Goal: Task Accomplishment & Management: Manage account settings

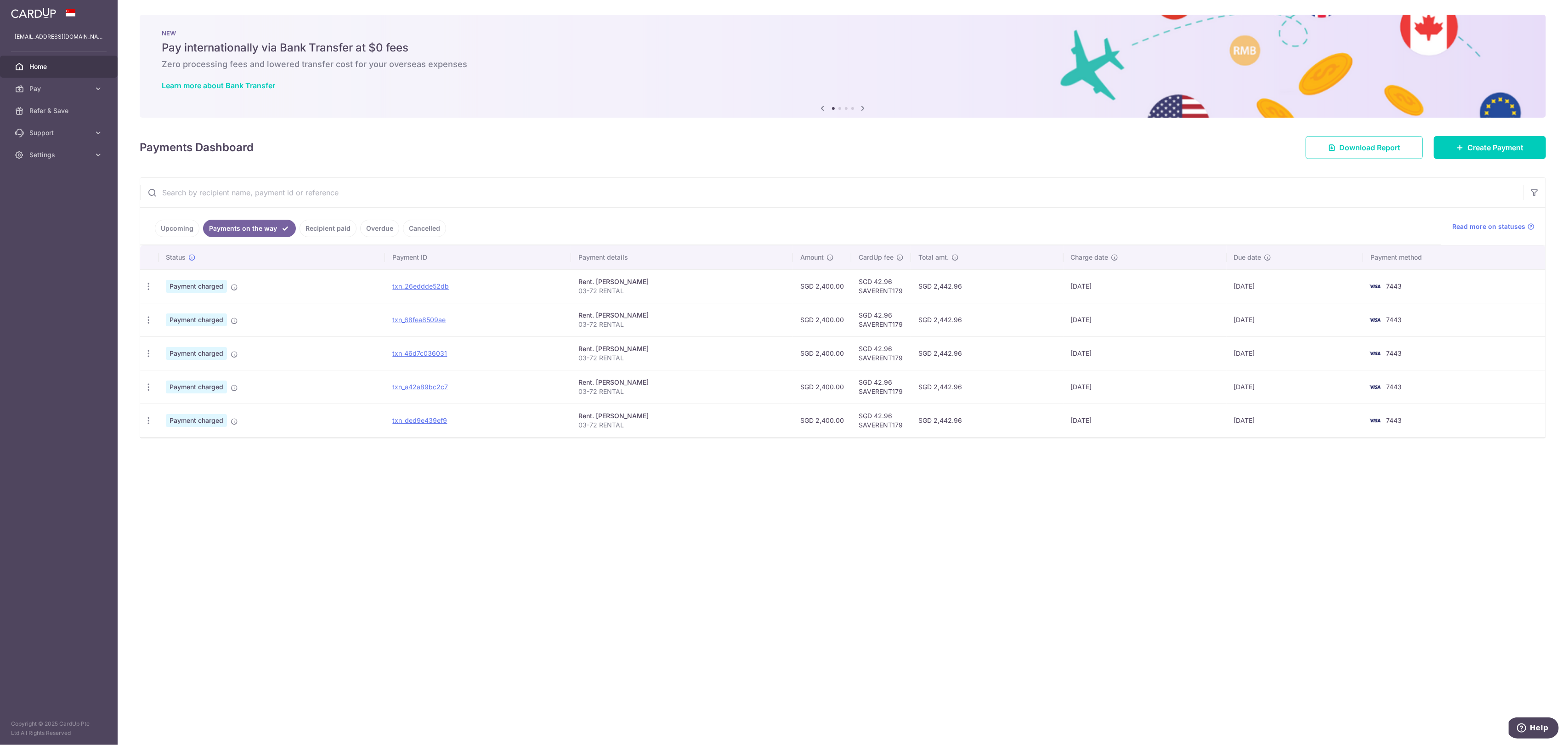
click at [188, 226] on link "Upcoming" at bounding box center [177, 228] width 44 height 18
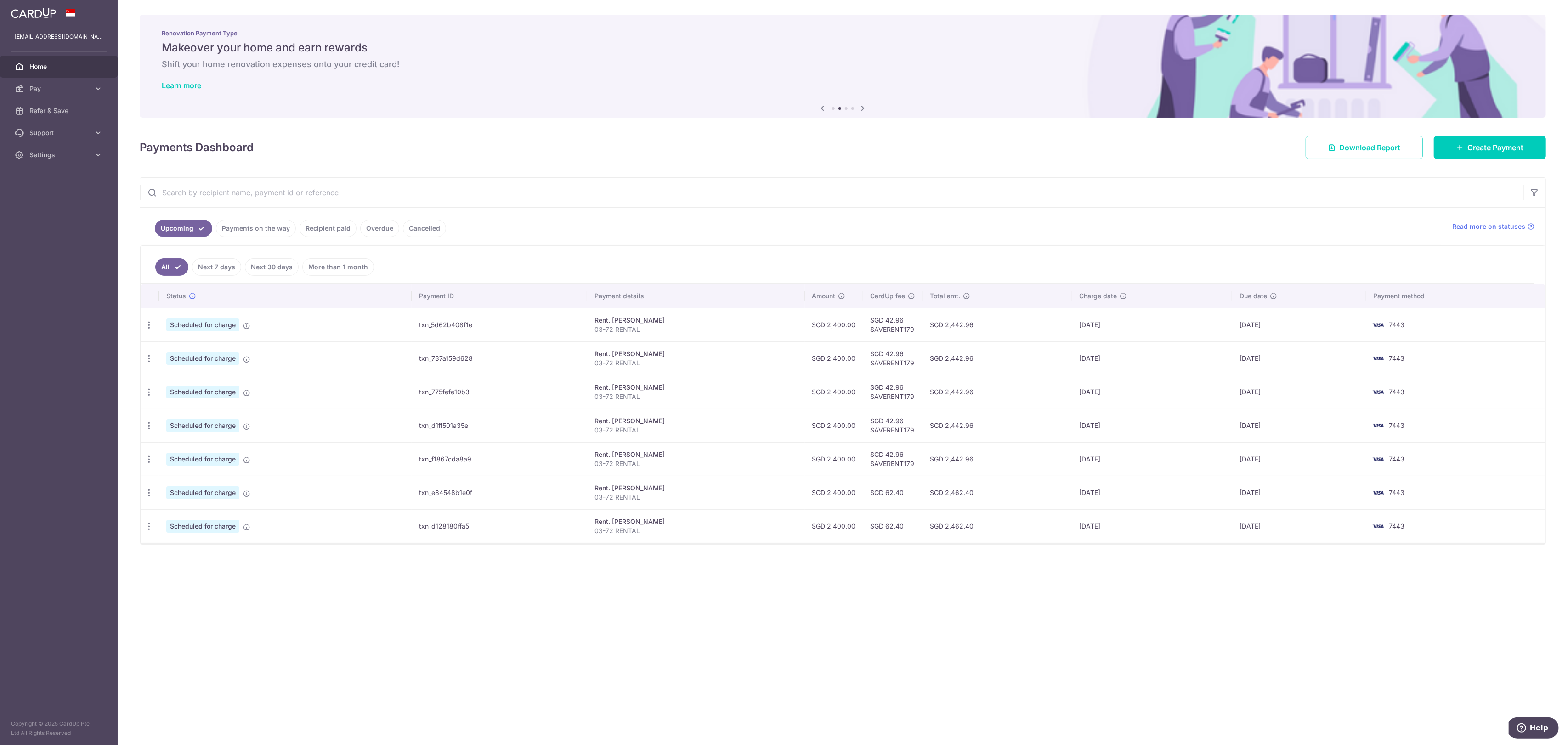
click at [256, 226] on link "Payments on the way" at bounding box center [256, 228] width 80 height 18
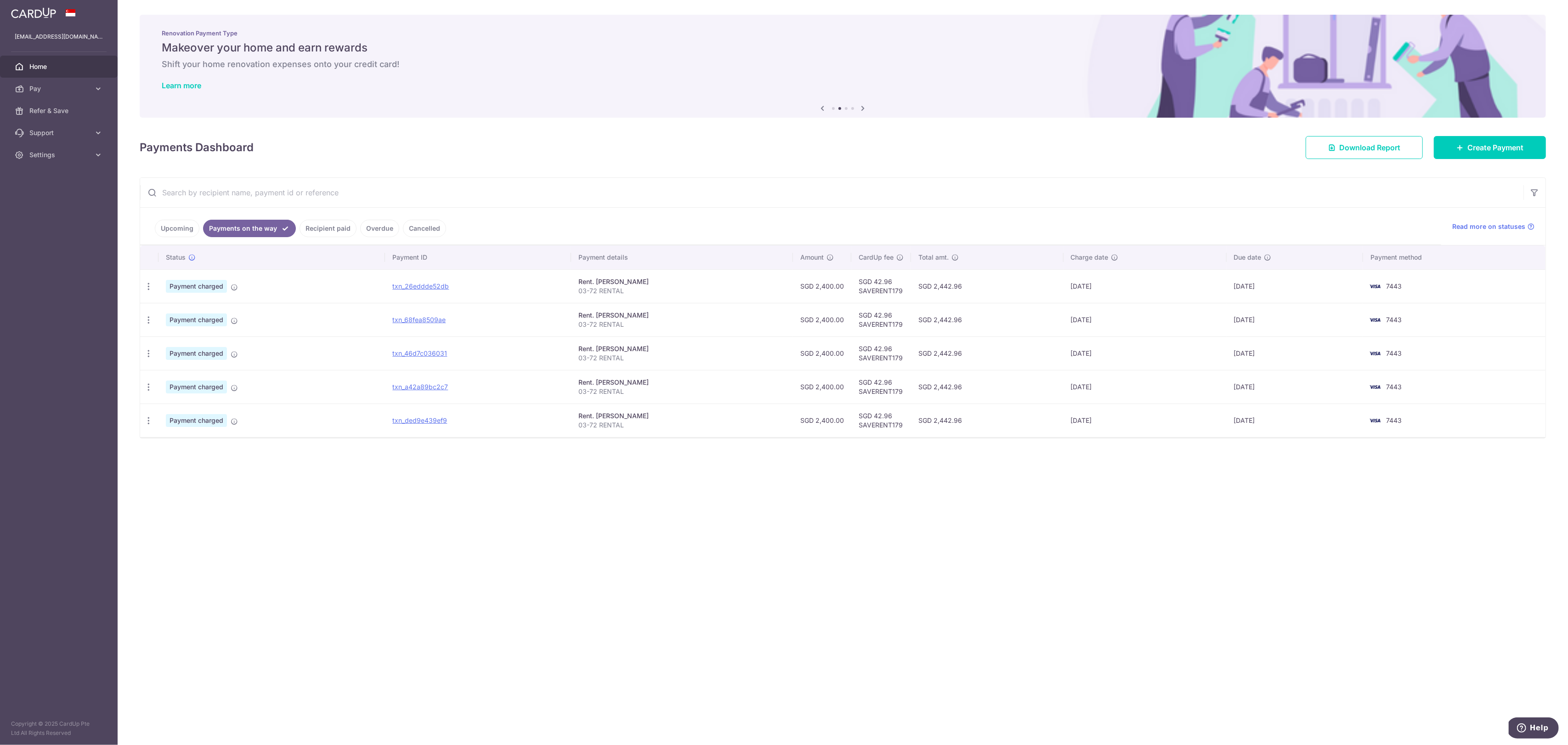
click at [316, 233] on link "Recipient paid" at bounding box center [328, 228] width 57 height 18
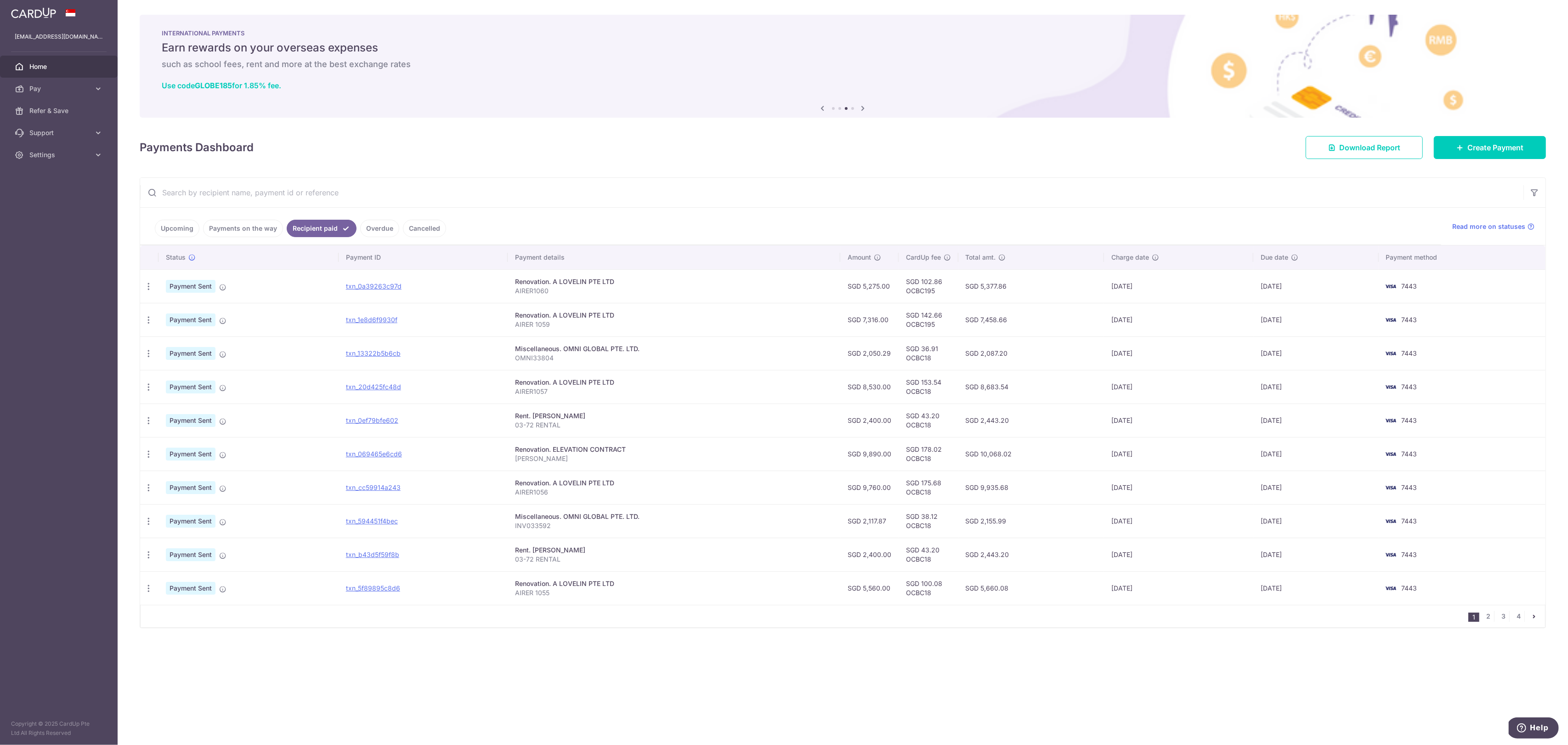
click at [256, 228] on link "Payments on the way" at bounding box center [243, 228] width 80 height 18
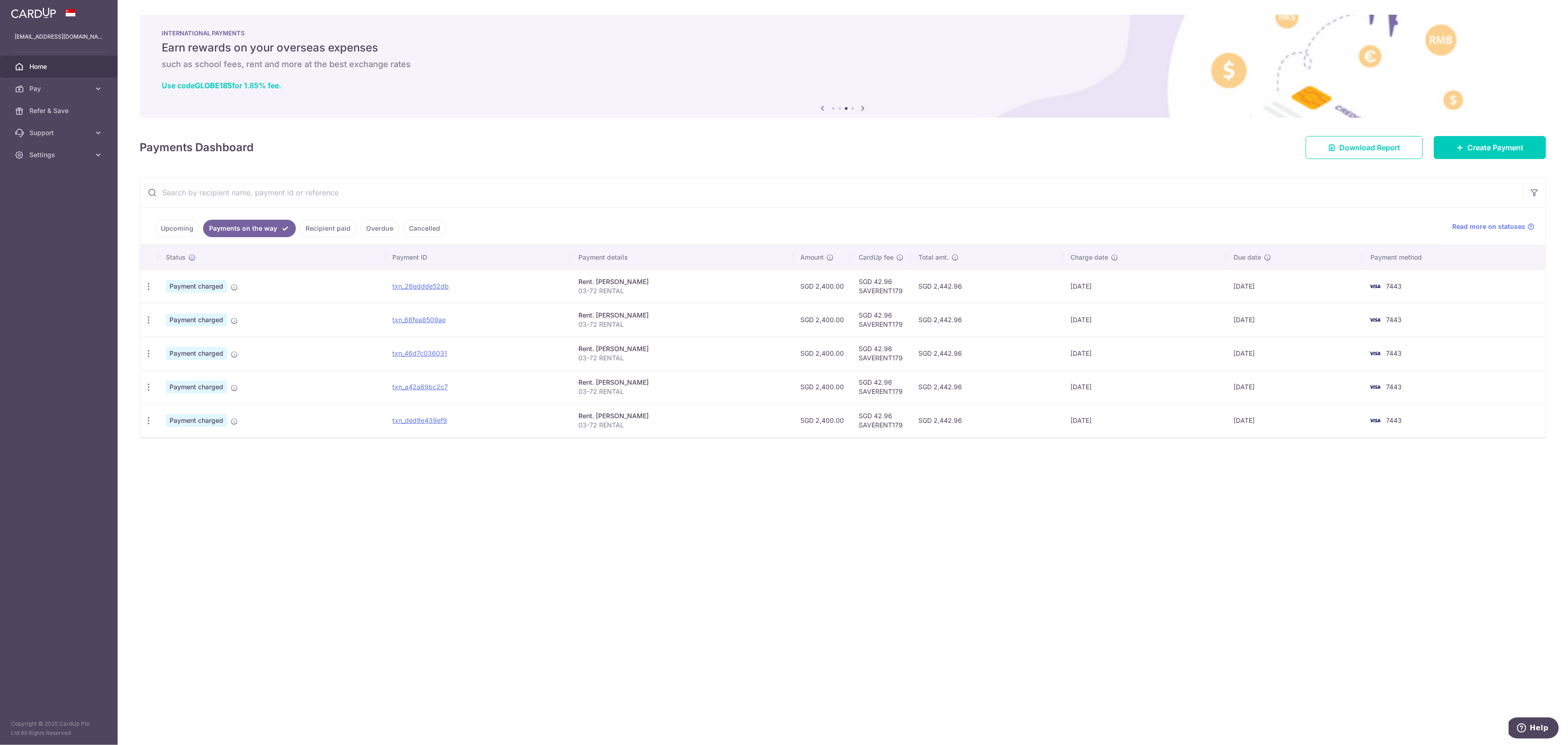
click at [179, 226] on link "Upcoming" at bounding box center [177, 228] width 44 height 18
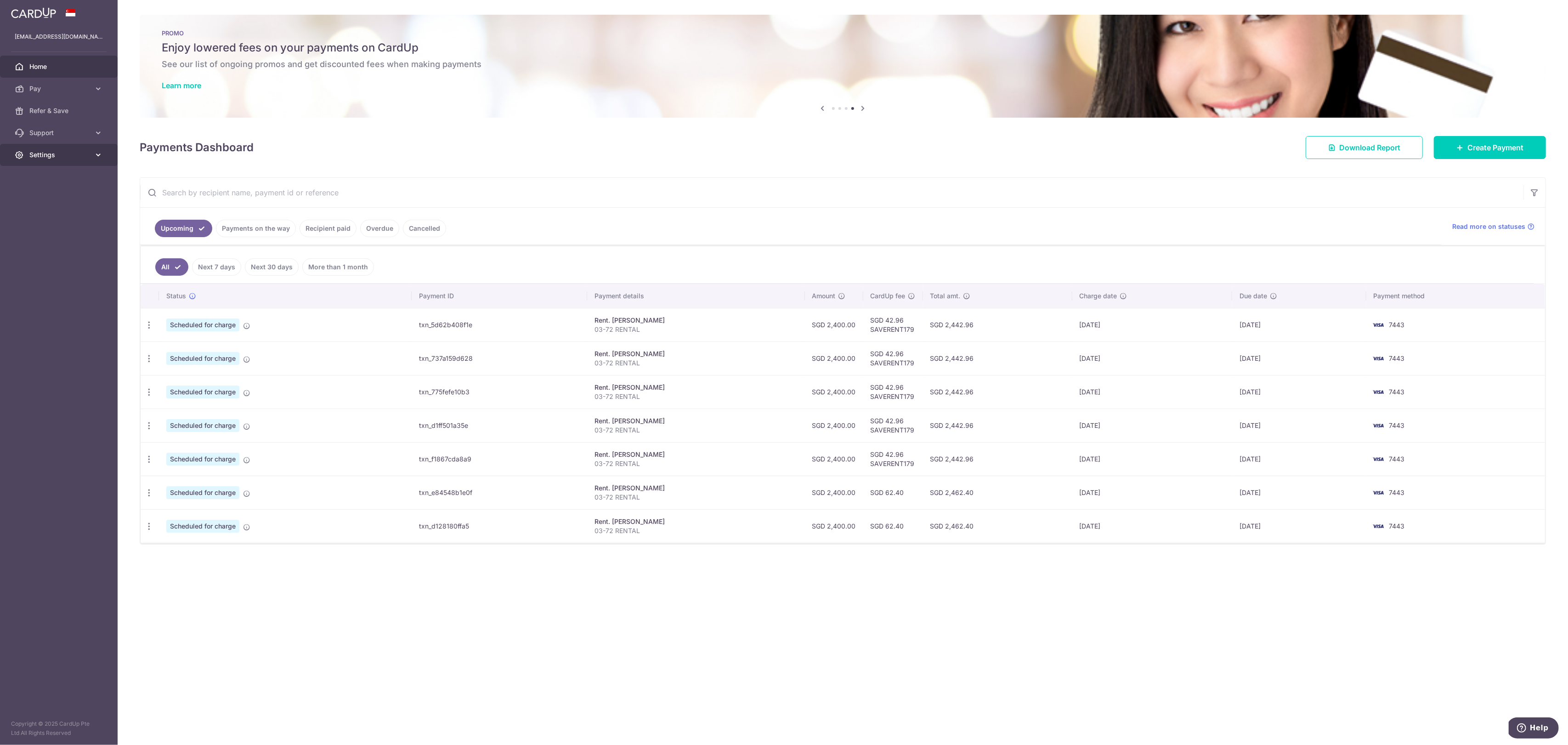
click at [82, 155] on span "Settings" at bounding box center [60, 155] width 61 height 9
click at [67, 180] on span "Account" at bounding box center [60, 177] width 61 height 9
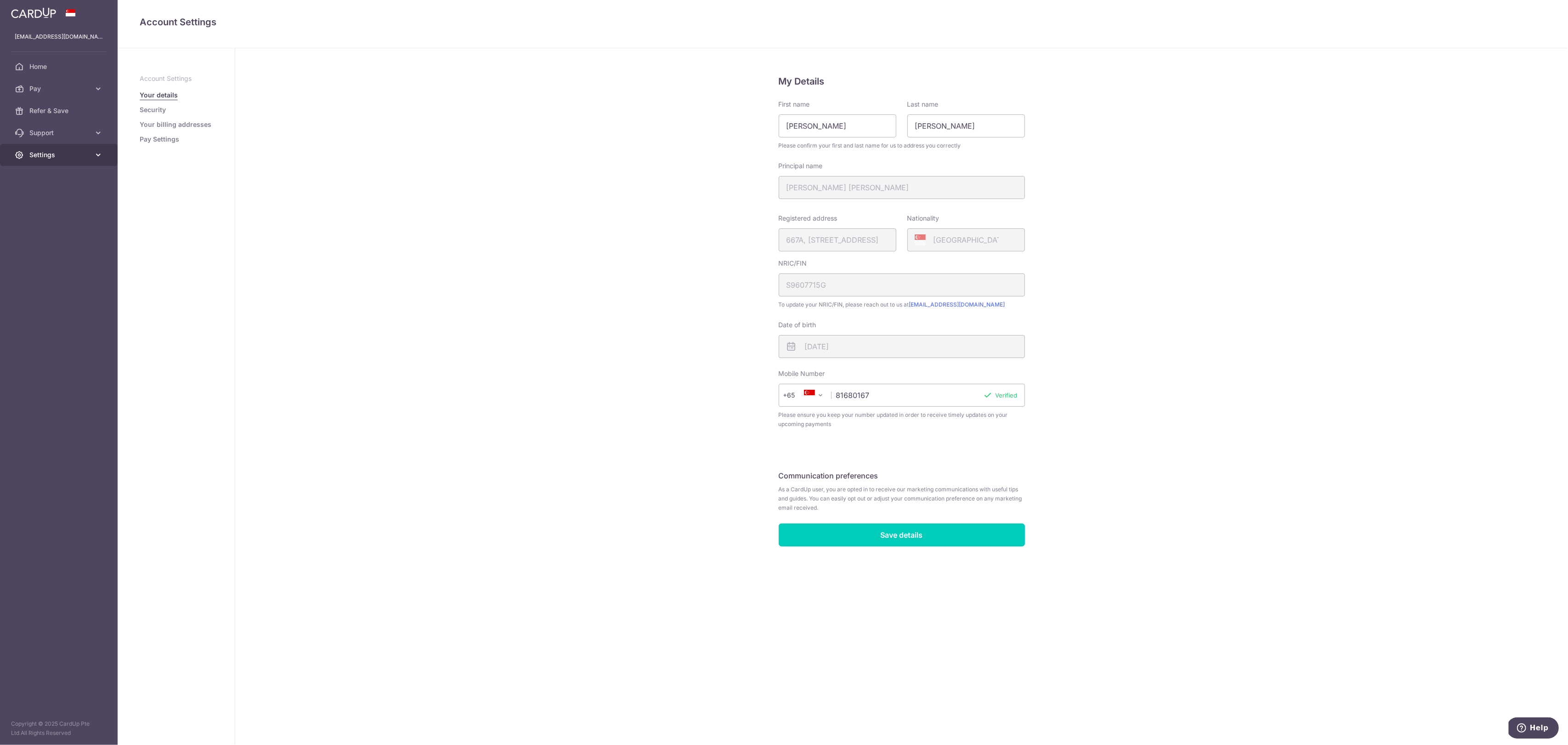
click at [65, 149] on link "Settings" at bounding box center [59, 155] width 118 height 22
click at [43, 197] on span "Logout" at bounding box center [60, 199] width 61 height 9
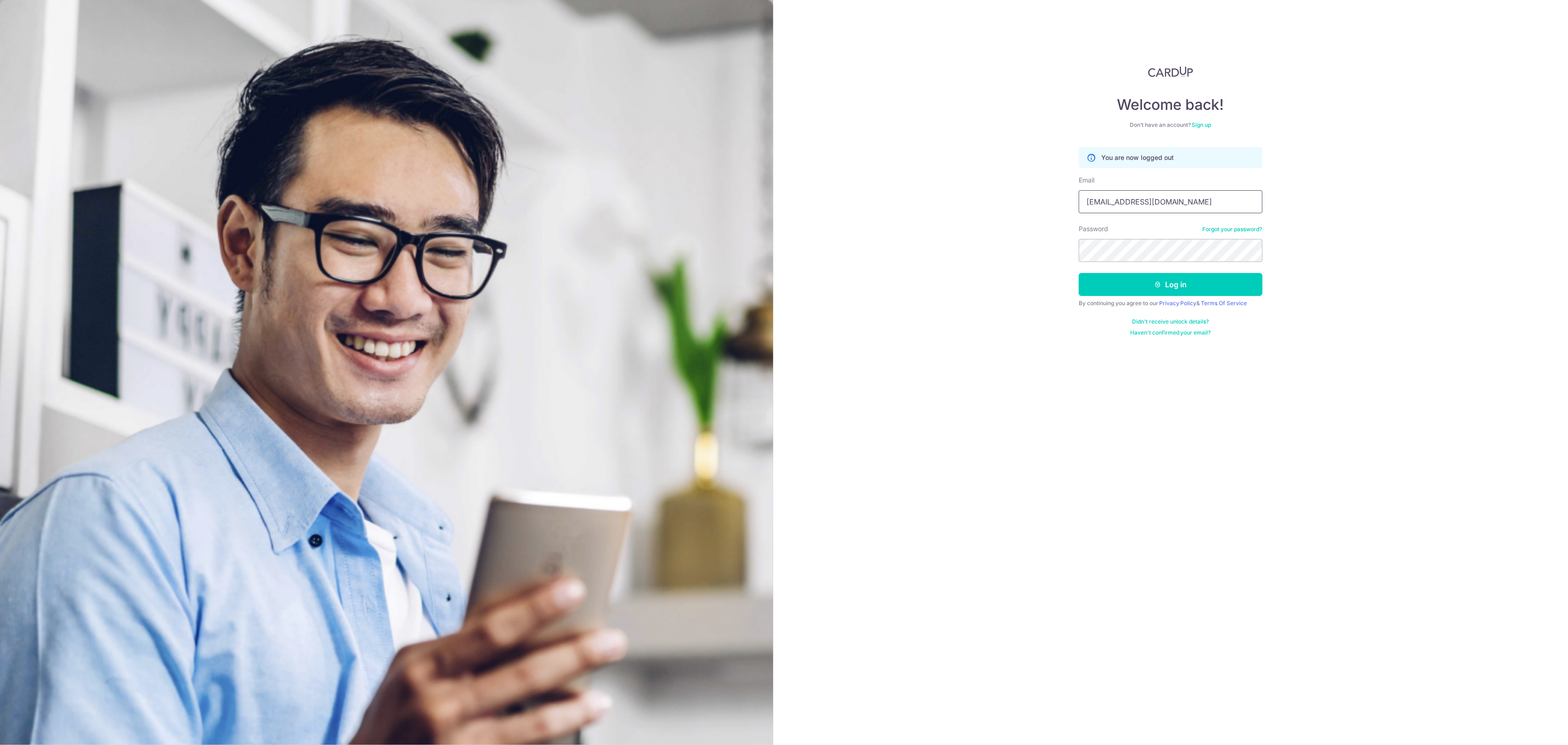
click at [1159, 205] on input "xavier32lau@hotmail.com" at bounding box center [1170, 201] width 184 height 23
type input "[EMAIL_ADDRESS][DOMAIN_NAME]"
click at [1166, 273] on button "Log in" at bounding box center [1170, 284] width 184 height 23
